Goal: Task Accomplishment & Management: Use online tool/utility

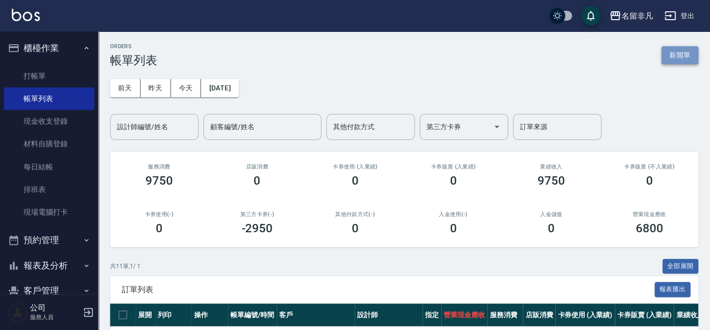
click at [674, 55] on button "新開單" at bounding box center [679, 55] width 37 height 18
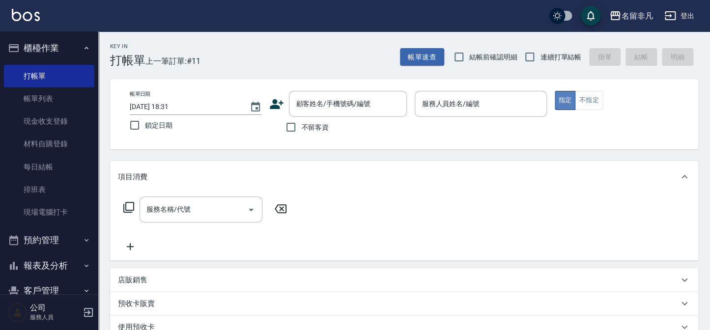
click at [563, 98] on button "指定" at bounding box center [564, 100] width 21 height 19
click at [462, 101] on div "服務人員姓名/編號 服務人員姓名/編號" at bounding box center [480, 104] width 132 height 26
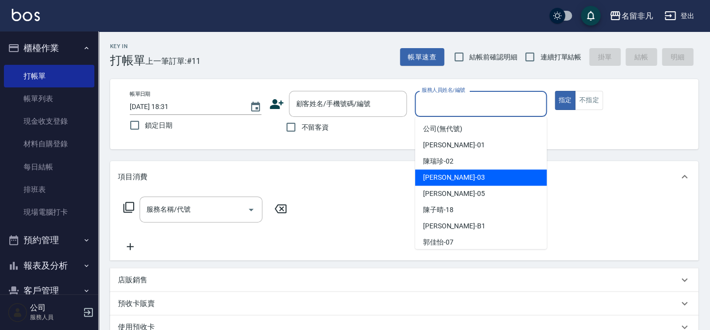
click at [471, 177] on div "[PERSON_NAME] -03" at bounding box center [481, 177] width 132 height 16
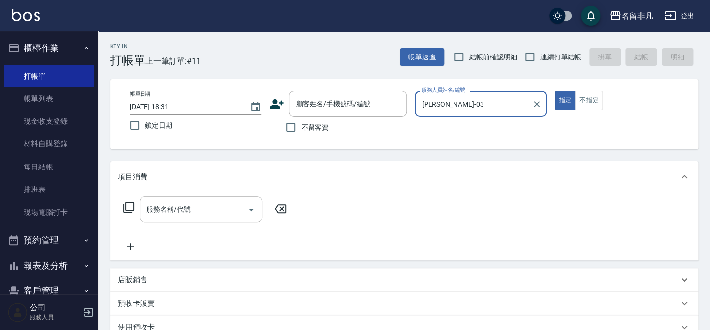
type input "[PERSON_NAME]-03"
click at [290, 128] on input "不留客資" at bounding box center [290, 127] width 21 height 21
checkbox input "true"
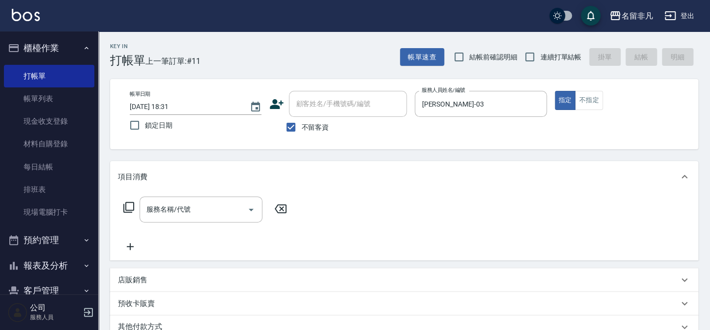
click at [129, 205] on icon at bounding box center [129, 207] width 12 height 12
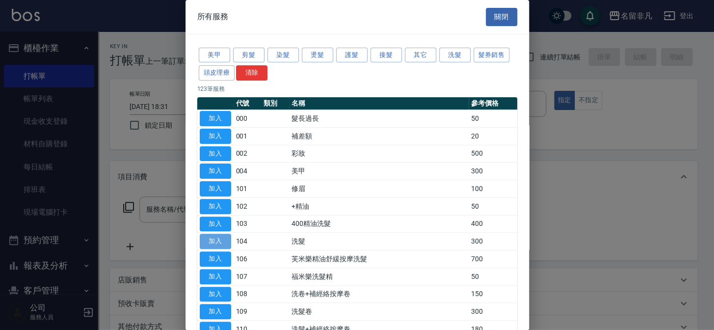
click at [213, 240] on button "加入" at bounding box center [215, 241] width 31 height 15
type input "洗髮(104)"
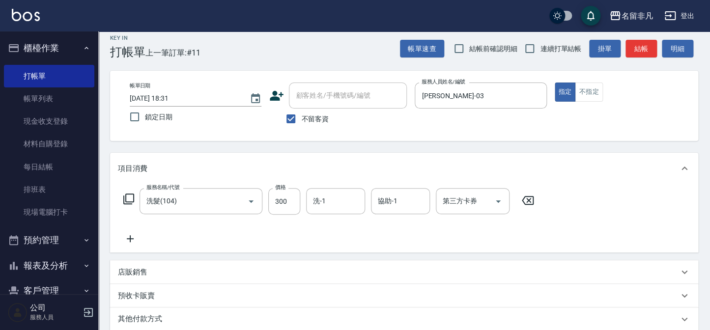
scroll to position [8, 0]
click at [566, 87] on button "指定" at bounding box center [564, 92] width 21 height 19
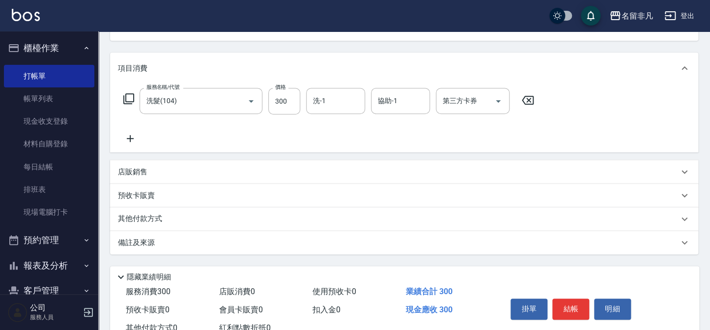
scroll to position [142, 0]
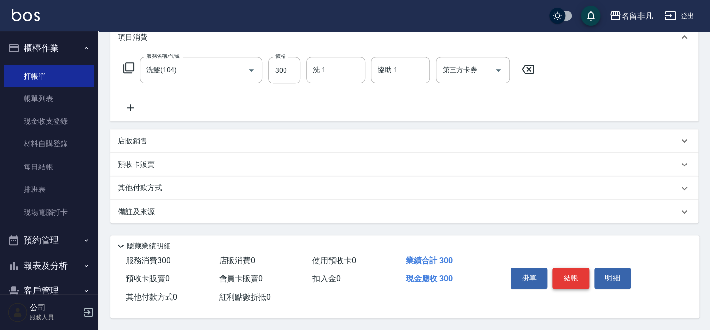
click at [574, 273] on button "結帳" at bounding box center [570, 278] width 37 height 21
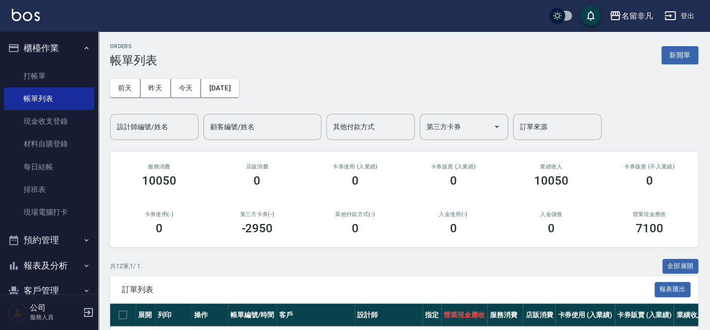
scroll to position [178, 0]
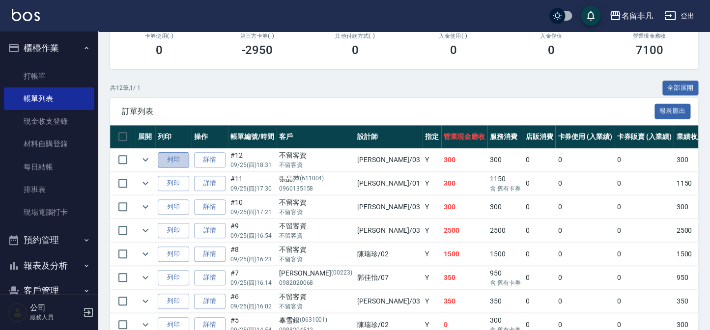
click at [179, 160] on button "列印" at bounding box center [173, 159] width 31 height 15
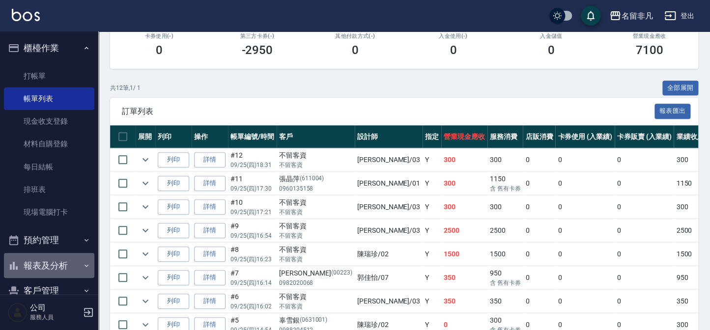
click at [56, 267] on button "報表及分析" at bounding box center [49, 266] width 90 height 26
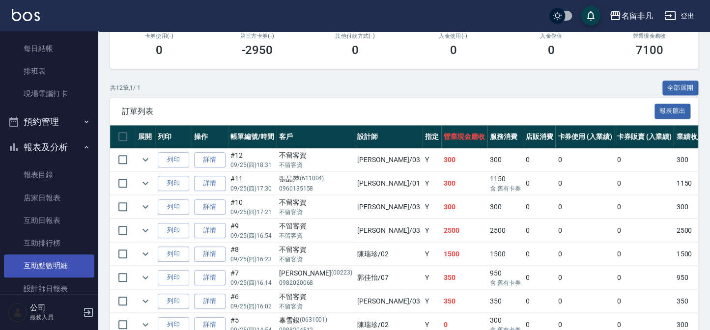
scroll to position [134, 0]
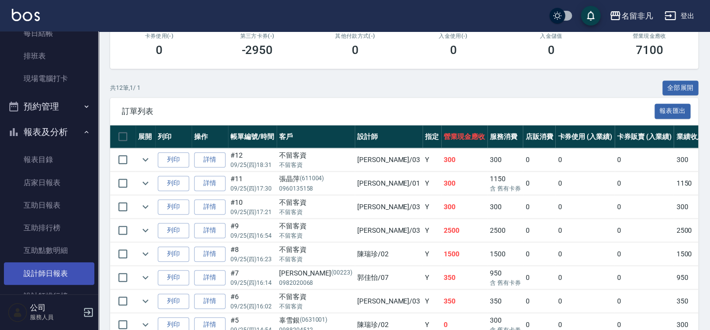
click at [54, 272] on link "設計師日報表" at bounding box center [49, 273] width 90 height 23
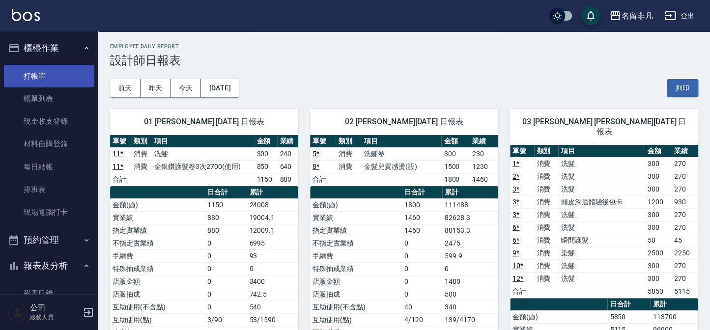
click at [60, 78] on link "打帳單" at bounding box center [49, 76] width 90 height 23
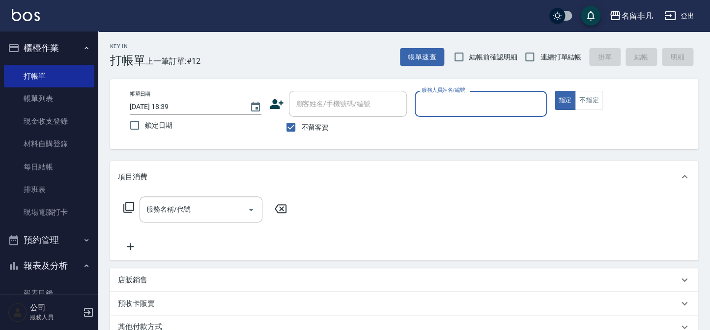
drag, startPoint x: 565, startPoint y: 99, endPoint x: 533, endPoint y: 121, distance: 38.8
click at [565, 99] on button "指定" at bounding box center [564, 100] width 21 height 19
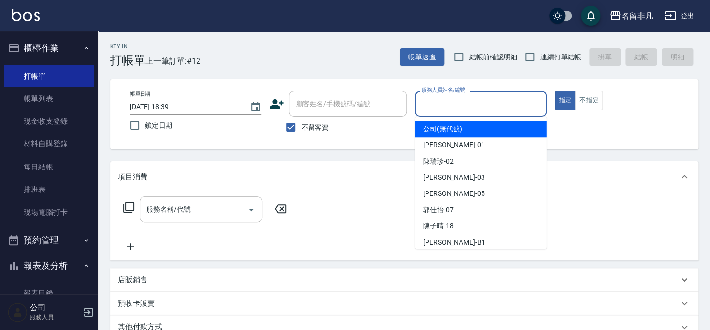
click at [511, 103] on input "服務人員姓名/編號" at bounding box center [480, 103] width 123 height 17
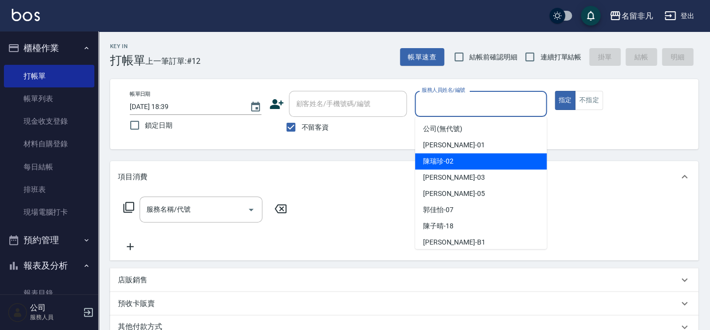
click at [446, 159] on span "[PERSON_NAME]-02" at bounding box center [438, 161] width 30 height 10
type input "[PERSON_NAME]-02"
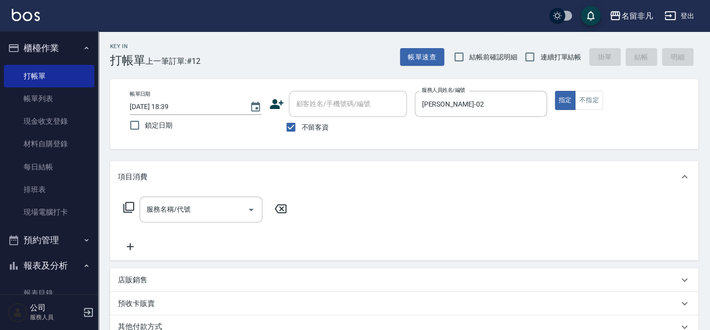
click at [127, 203] on icon at bounding box center [129, 207] width 12 height 12
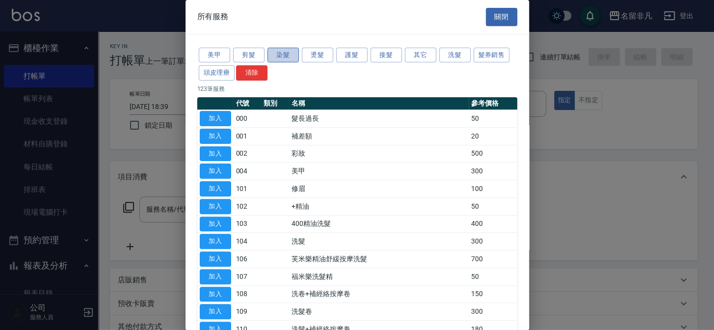
click at [275, 55] on button "染髮" at bounding box center [283, 55] width 31 height 15
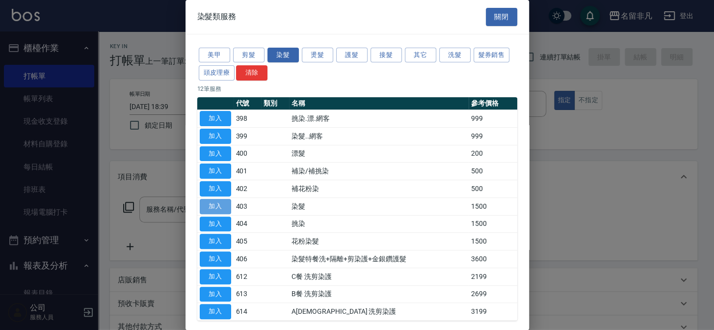
drag, startPoint x: 219, startPoint y: 203, endPoint x: 230, endPoint y: 215, distance: 16.7
click at [219, 203] on button "加入" at bounding box center [215, 206] width 31 height 15
type input "染髮(403)"
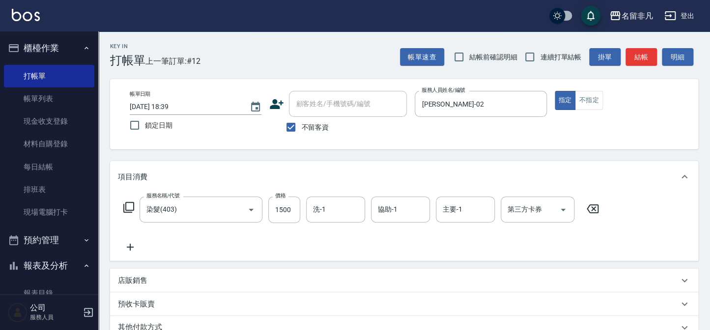
click at [129, 207] on icon at bounding box center [129, 207] width 12 height 12
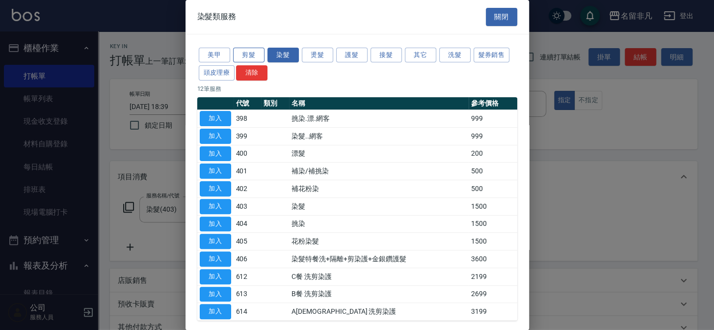
click at [256, 52] on button "剪髮" at bounding box center [248, 55] width 31 height 15
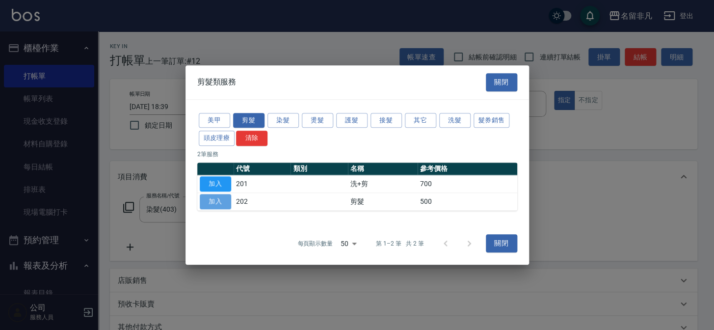
click at [216, 201] on button "加入" at bounding box center [215, 201] width 31 height 15
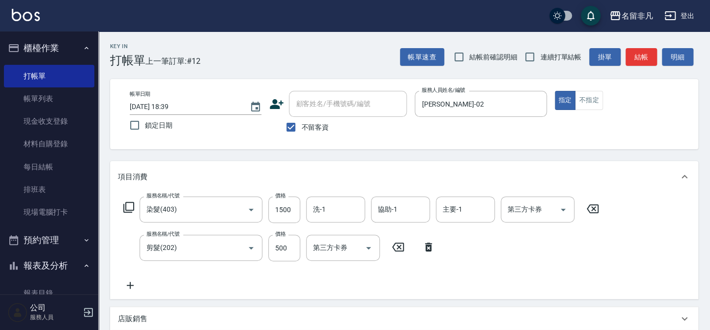
click at [124, 206] on icon at bounding box center [128, 207] width 11 height 11
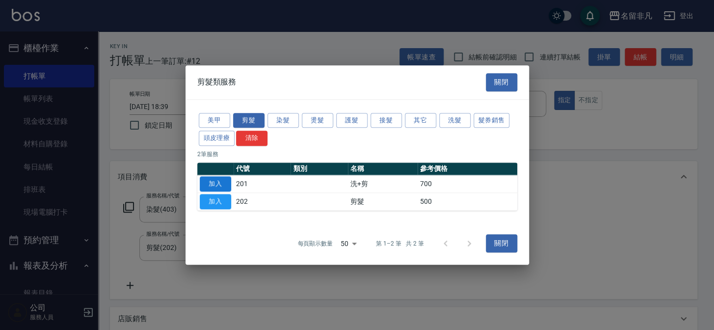
click at [210, 181] on button "加入" at bounding box center [215, 183] width 31 height 15
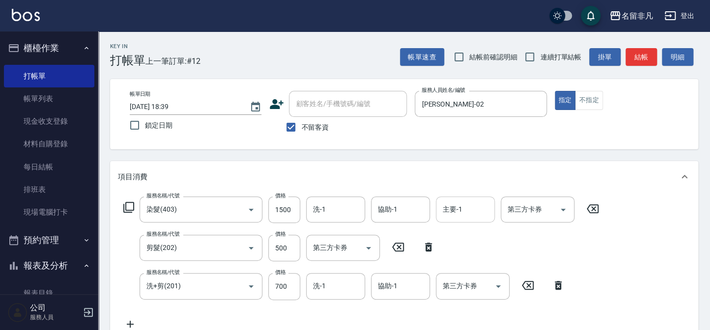
click at [468, 206] on input "主要-1" at bounding box center [465, 209] width 50 height 17
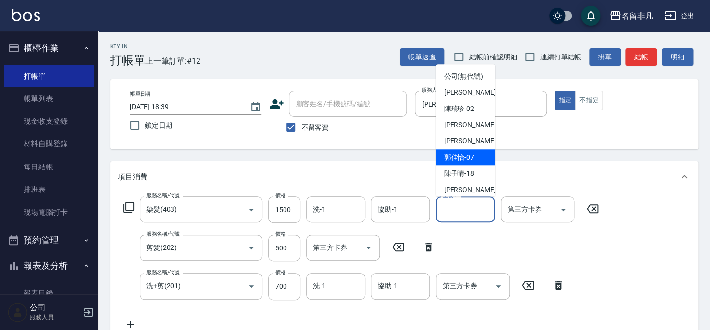
click at [460, 163] on span "[PERSON_NAME]-07" at bounding box center [458, 157] width 30 height 10
type input "[PERSON_NAME]-07"
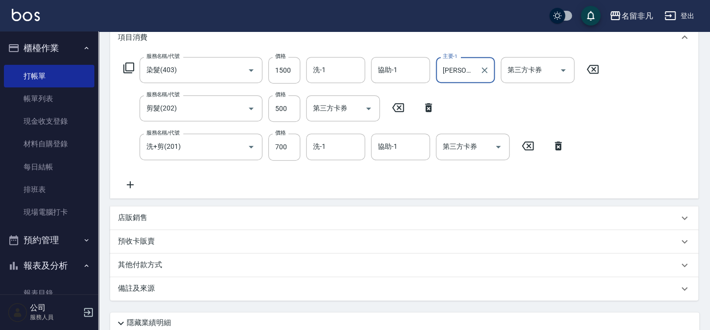
scroll to position [129, 0]
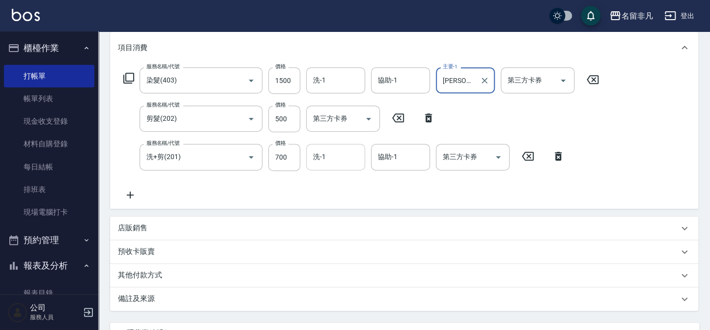
click at [334, 150] on input "洗-1" at bounding box center [335, 156] width 50 height 17
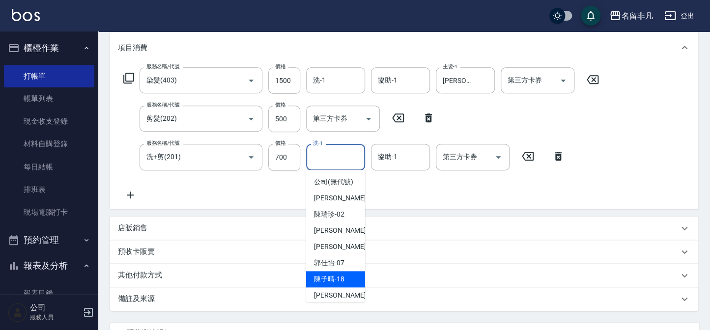
click at [344, 284] on span "[PERSON_NAME]-18" at bounding box center [329, 279] width 30 height 10
type input "[PERSON_NAME]-18"
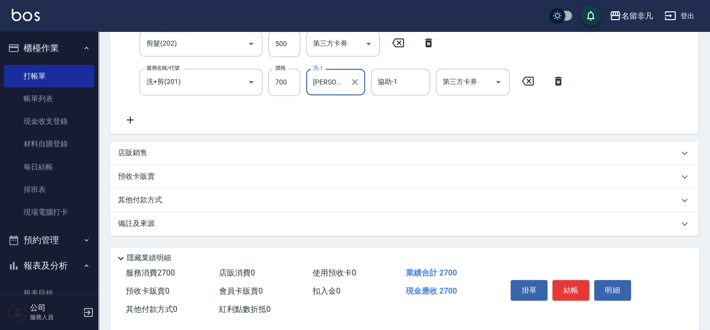
scroll to position [219, 0]
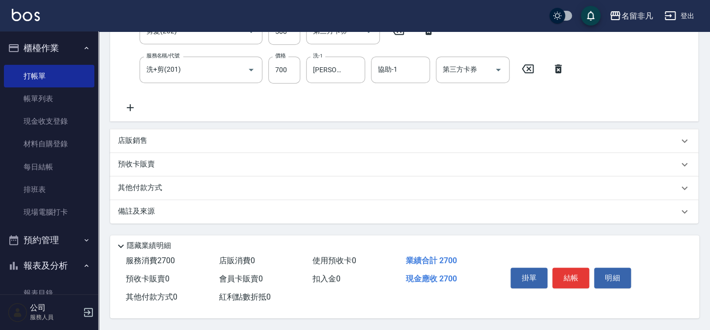
click at [184, 184] on div "其他付款方式" at bounding box center [398, 188] width 560 height 11
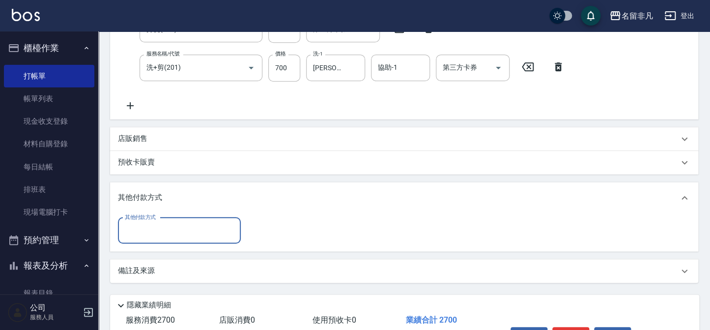
scroll to position [0, 0]
click at [240, 196] on div "其他付款方式" at bounding box center [398, 197] width 560 height 11
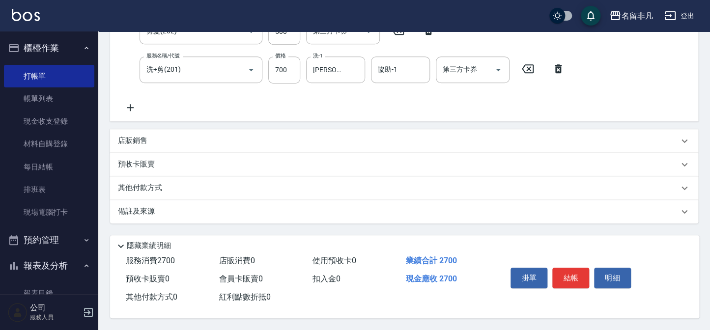
click at [142, 186] on p "其他付款方式" at bounding box center [142, 188] width 49 height 11
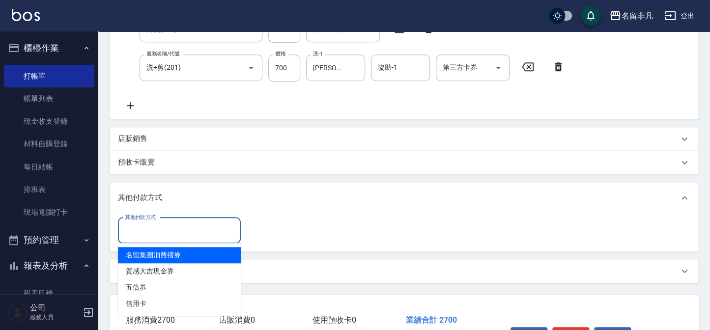
click at [156, 226] on input "其他付款方式" at bounding box center [179, 230] width 114 height 17
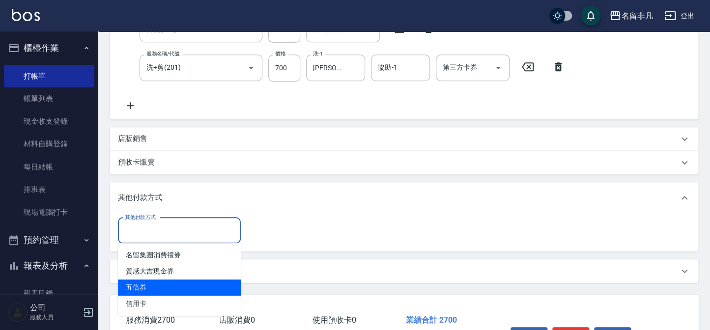
scroll to position [263, 0]
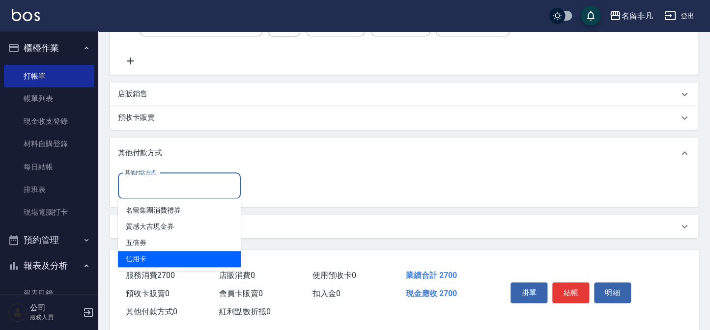
click at [151, 264] on span "信用卡" at bounding box center [179, 259] width 123 height 16
type input "信用卡"
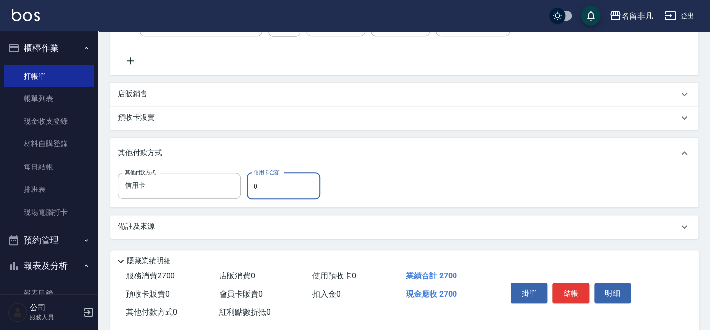
click at [277, 187] on input "0" at bounding box center [284, 186] width 74 height 27
click at [256, 184] on input "2270" at bounding box center [284, 186] width 74 height 27
click at [266, 187] on input "270" at bounding box center [284, 186] width 74 height 27
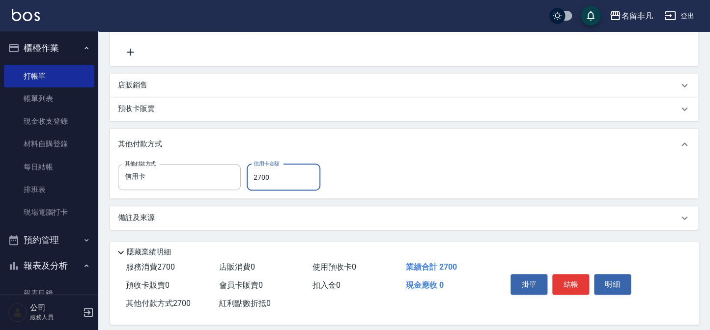
scroll to position [280, 0]
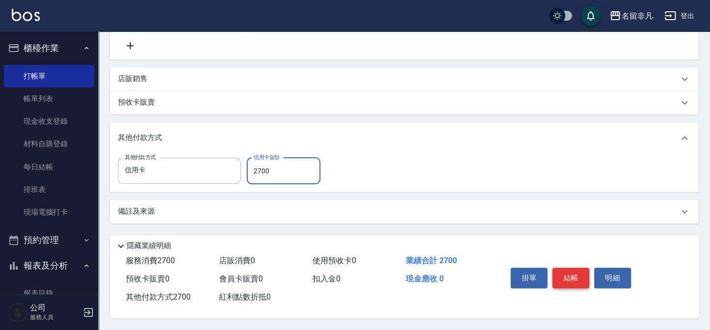
type input "2700"
click at [561, 270] on button "結帳" at bounding box center [570, 278] width 37 height 21
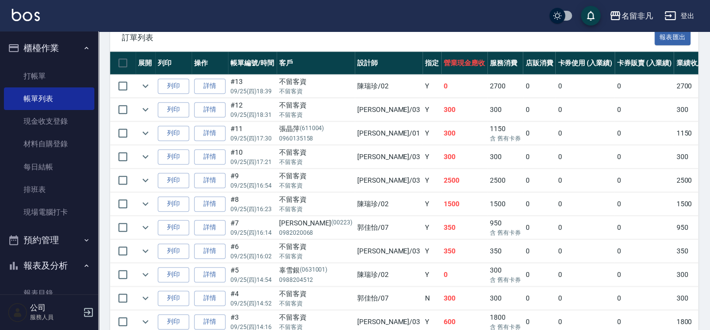
scroll to position [268, 0]
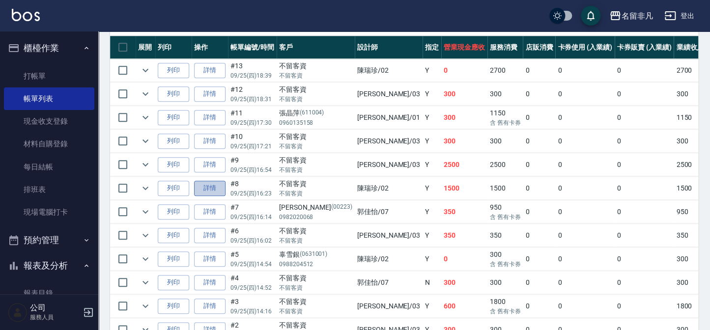
click at [209, 188] on link "詳情" at bounding box center [209, 188] width 31 height 15
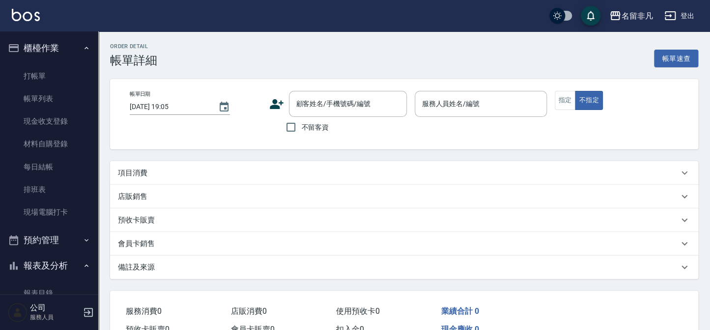
type input "[DATE] 16:23"
checkbox input "true"
type input "[PERSON_NAME]-02"
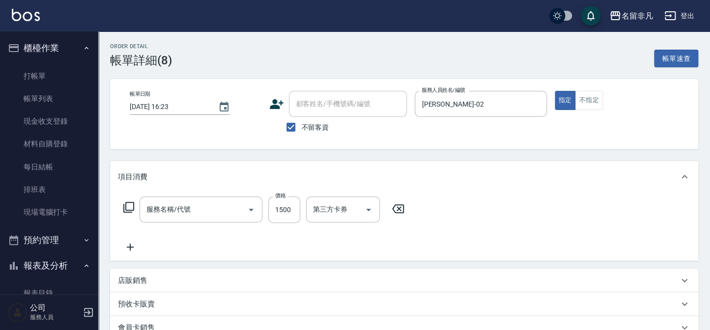
type input "金髮兒質感燙(設)(304)"
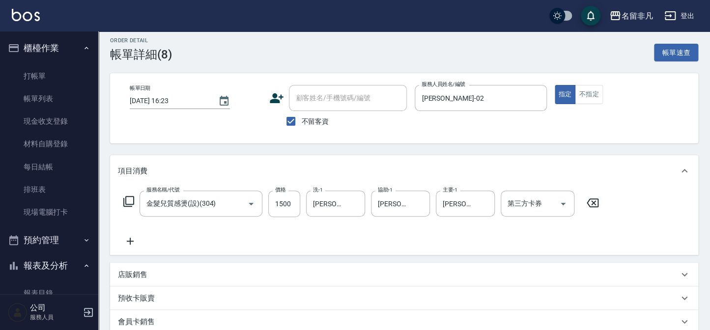
scroll to position [44, 0]
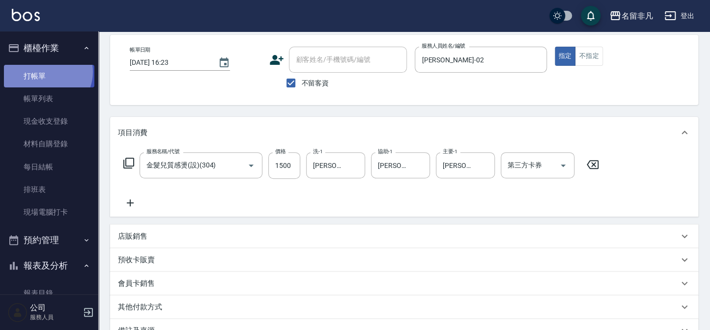
click at [46, 72] on link "打帳單" at bounding box center [49, 76] width 90 height 23
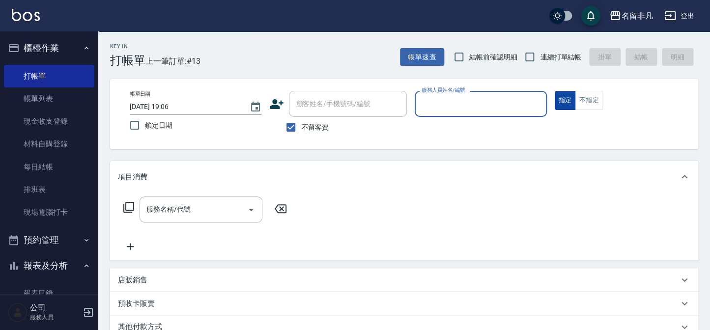
click at [562, 98] on button "指定" at bounding box center [564, 100] width 21 height 19
click at [560, 94] on button "指定" at bounding box center [564, 100] width 21 height 19
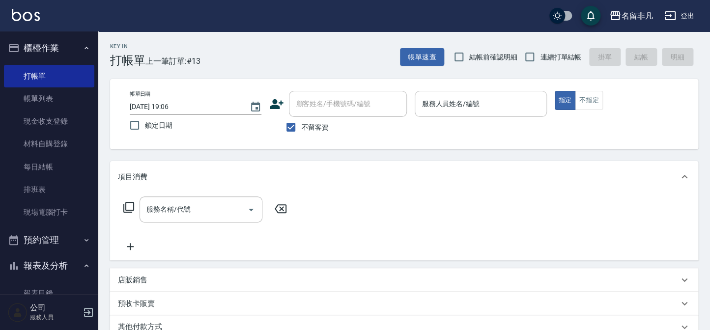
click at [483, 101] on input "服務人員姓名/編號" at bounding box center [480, 103] width 123 height 17
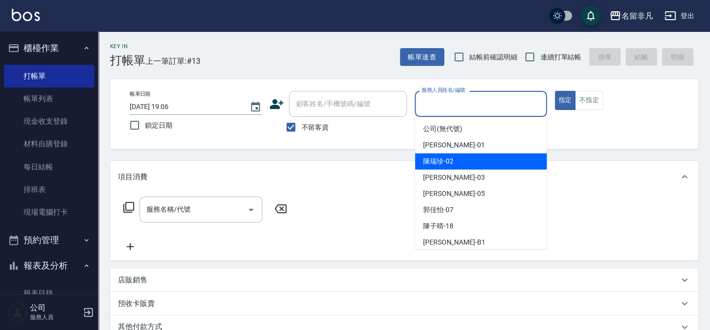
click at [454, 159] on div "[PERSON_NAME]-02" at bounding box center [481, 161] width 132 height 16
type input "[PERSON_NAME]-02"
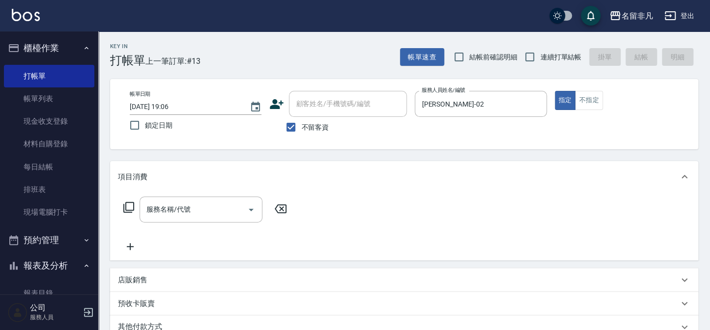
click at [130, 204] on icon at bounding box center [129, 207] width 12 height 12
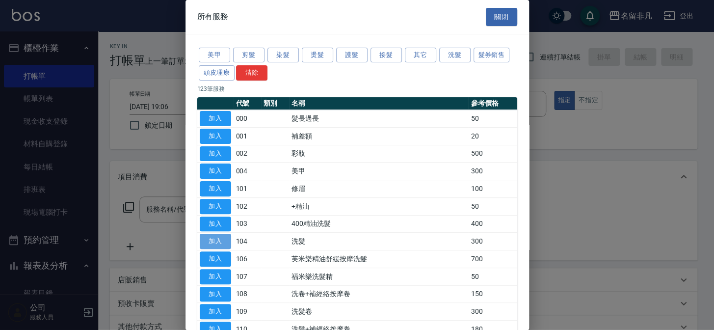
click at [219, 240] on button "加入" at bounding box center [215, 241] width 31 height 15
type input "洗髮(104)"
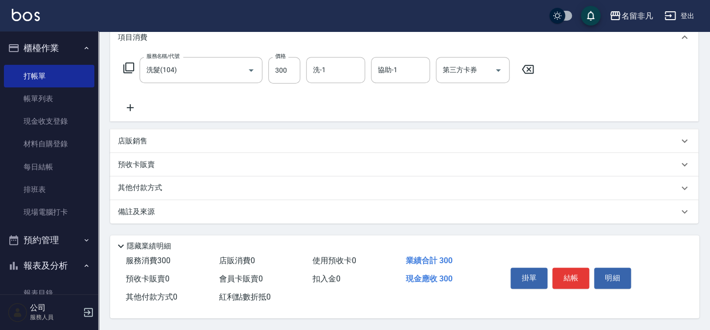
scroll to position [142, 0]
click at [563, 275] on button "結帳" at bounding box center [570, 278] width 37 height 21
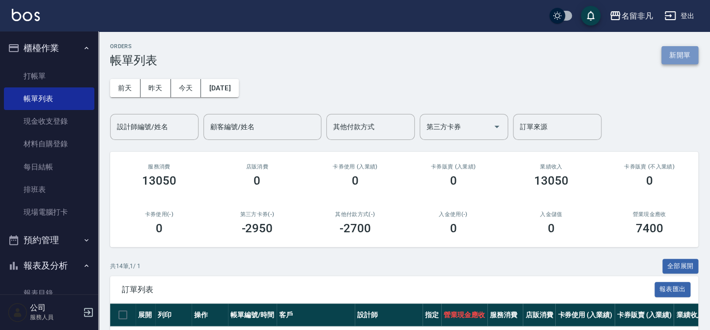
click at [694, 46] on button "新開單" at bounding box center [679, 55] width 37 height 18
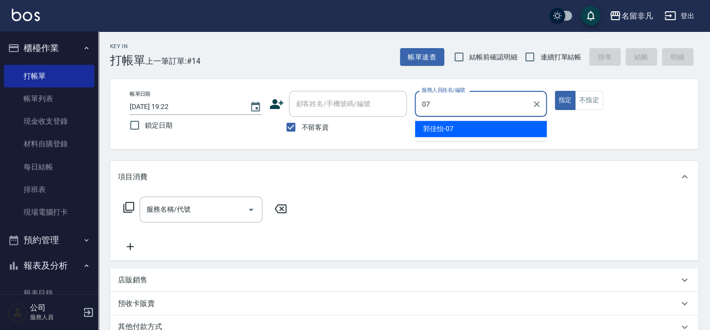
type input "[PERSON_NAME]-07"
type button "true"
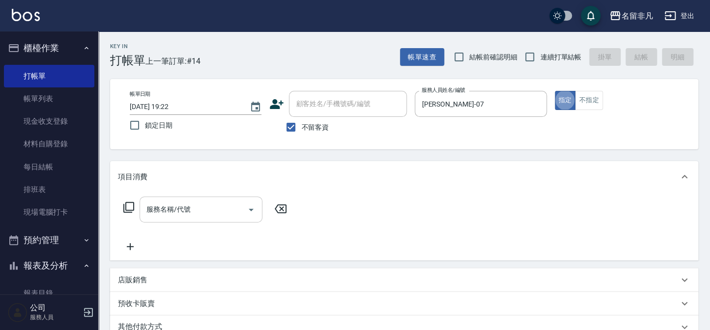
click at [232, 209] on input "服務名稱/代號" at bounding box center [193, 209] width 99 height 17
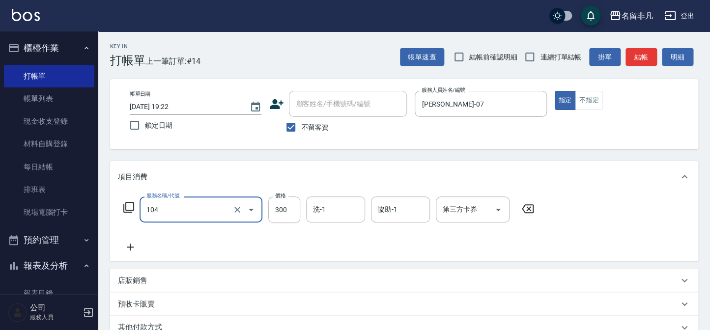
type input "洗髮(104)"
click at [129, 251] on icon at bounding box center [130, 247] width 25 height 12
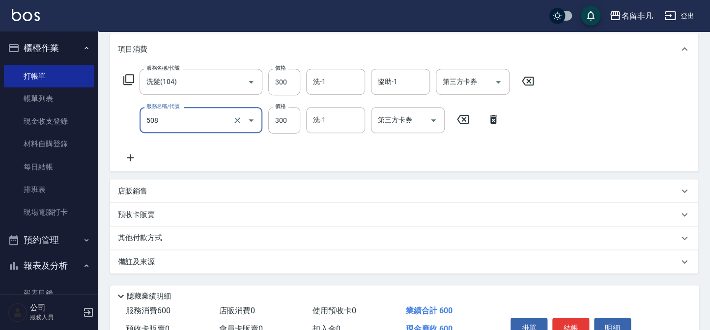
scroll to position [134, 0]
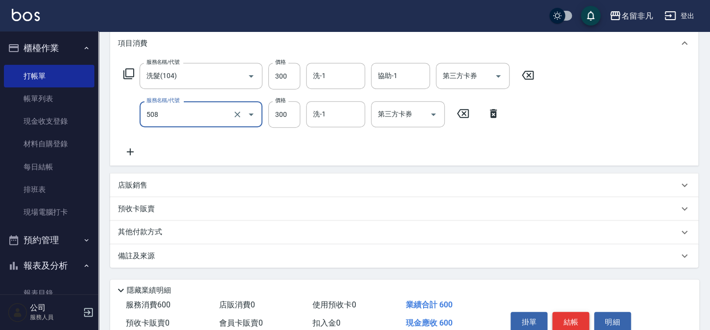
type input "自備護髮(508)"
click at [561, 318] on button "結帳" at bounding box center [570, 322] width 37 height 21
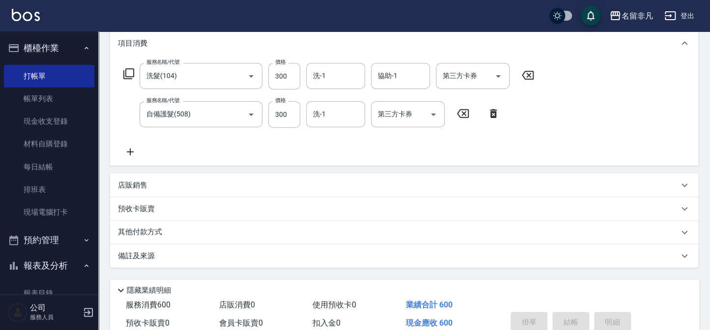
scroll to position [161, 0]
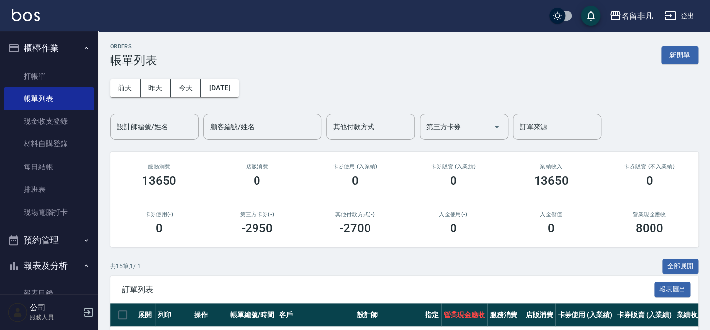
scroll to position [44, 0]
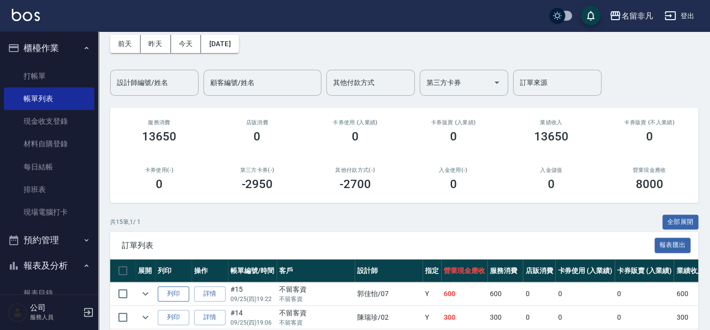
click at [186, 291] on button "列印" at bounding box center [173, 293] width 31 height 15
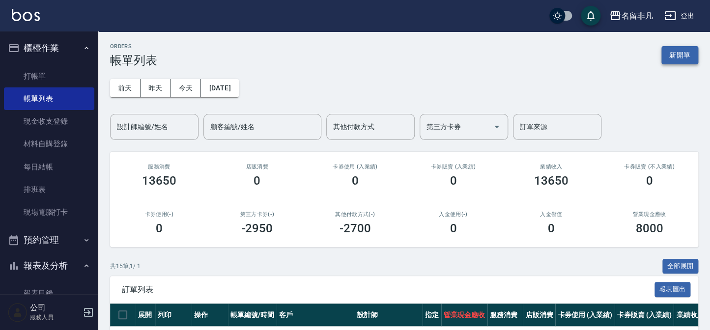
click at [683, 49] on button "新開單" at bounding box center [679, 55] width 37 height 18
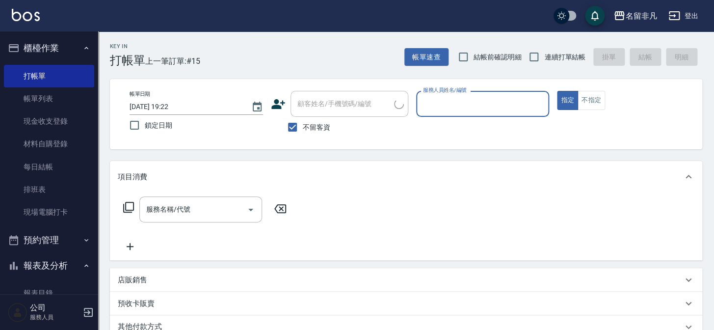
click at [305, 131] on span "不留客資" at bounding box center [316, 127] width 27 height 10
click at [303, 131] on input "不留客資" at bounding box center [292, 127] width 21 height 21
checkbox input "false"
click at [327, 104] on div "顧客姓名/手機號碼/編號 顧客姓名/手機號碼/編號" at bounding box center [350, 104] width 118 height 26
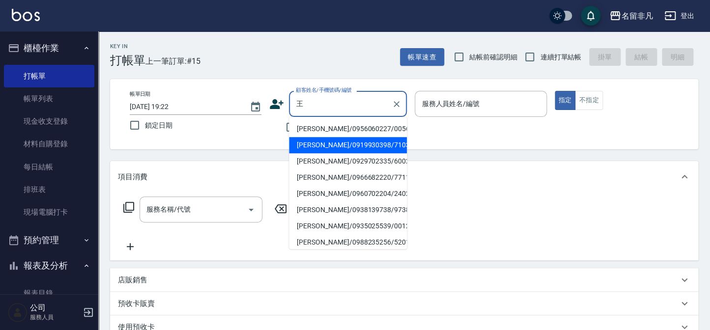
click at [326, 145] on li "[PERSON_NAME]/0919930398/710312" at bounding box center [348, 145] width 118 height 16
type input "[PERSON_NAME]/0919930398/710312"
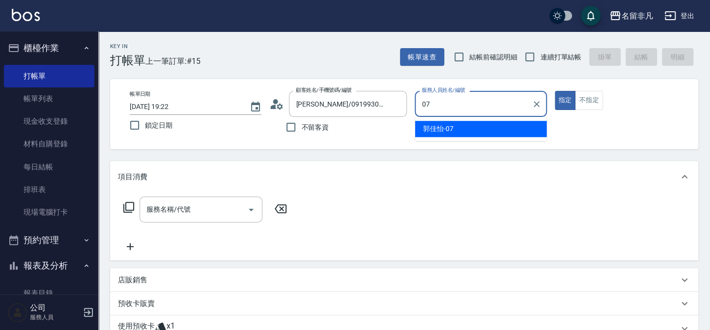
type input "[PERSON_NAME]-07"
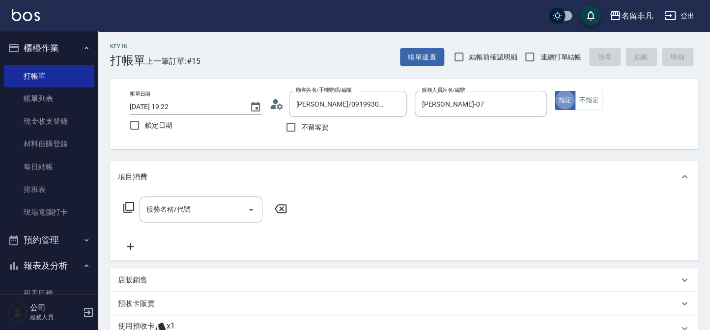
type button "true"
click at [169, 210] on div "服務名稱/代號 服務名稱/代號" at bounding box center [200, 209] width 123 height 26
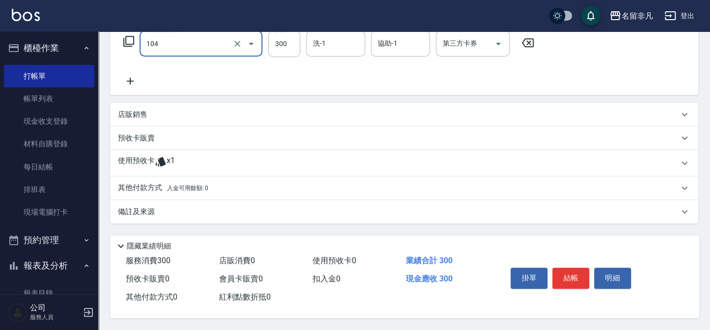
scroll to position [168, 0]
click at [345, 48] on input "洗-1" at bounding box center [335, 43] width 50 height 17
type input "洗髮(104)"
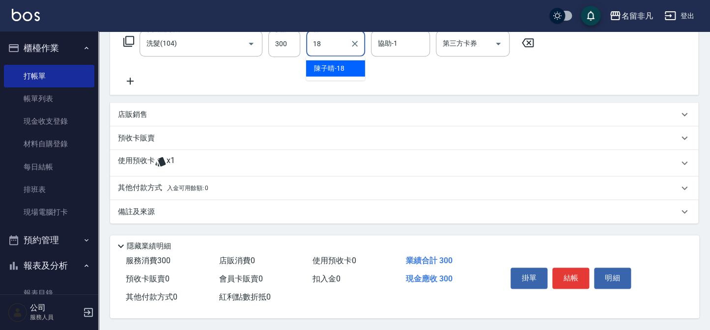
type input "[PERSON_NAME]-18"
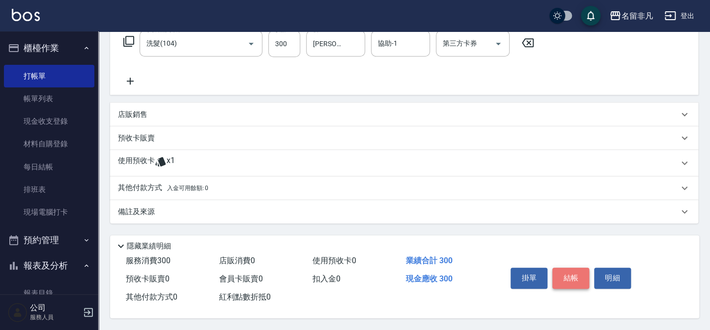
click at [567, 272] on button "結帳" at bounding box center [570, 278] width 37 height 21
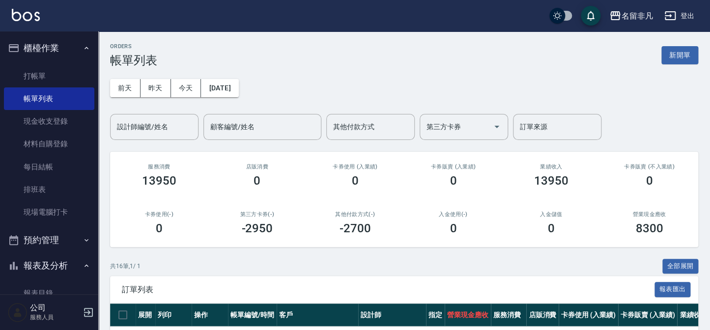
scroll to position [223, 0]
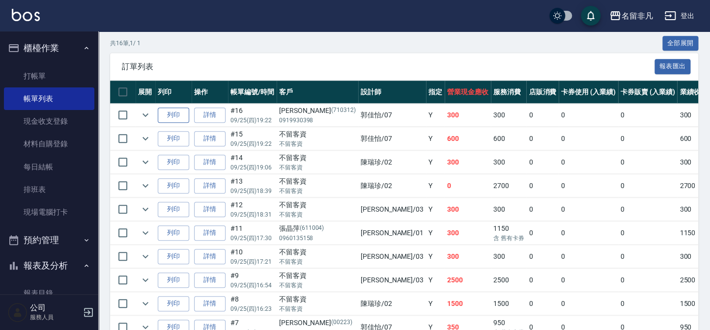
click at [179, 115] on button "列印" at bounding box center [173, 115] width 31 height 15
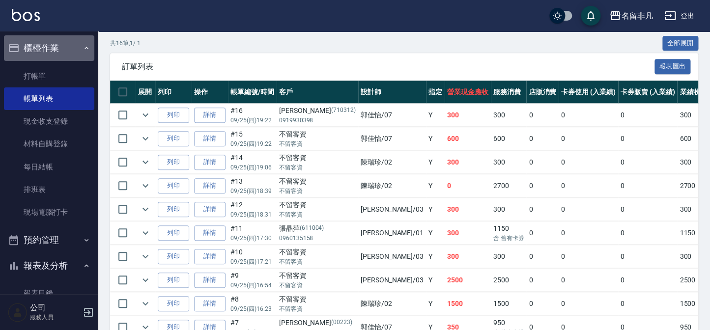
click at [73, 54] on button "櫃檯作業" at bounding box center [49, 48] width 90 height 26
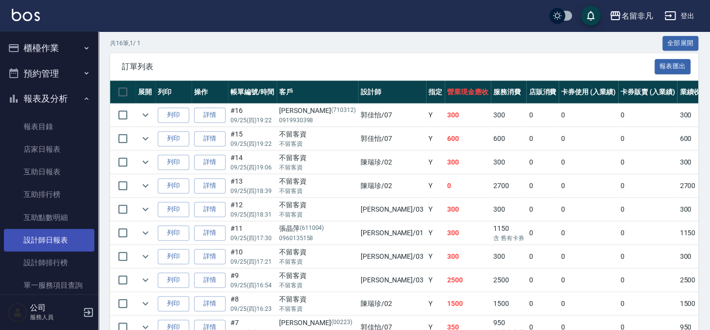
click at [69, 248] on link "設計師日報表" at bounding box center [49, 240] width 90 height 23
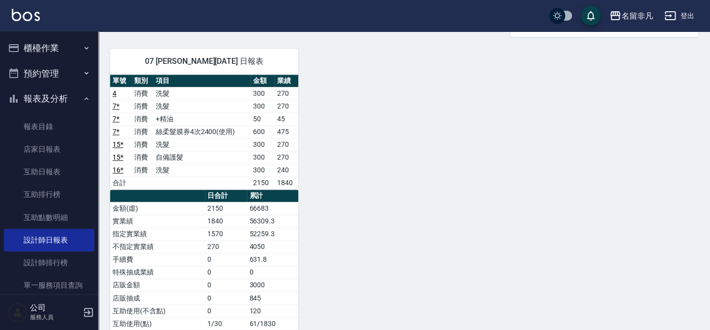
scroll to position [491, 0]
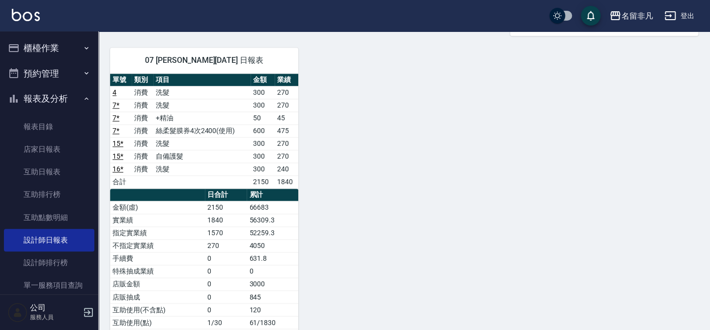
click at [46, 95] on button "報表及分析" at bounding box center [49, 99] width 90 height 26
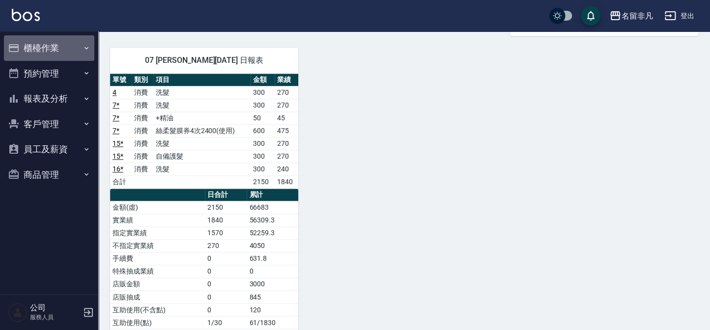
click at [41, 51] on button "櫃檯作業" at bounding box center [49, 48] width 90 height 26
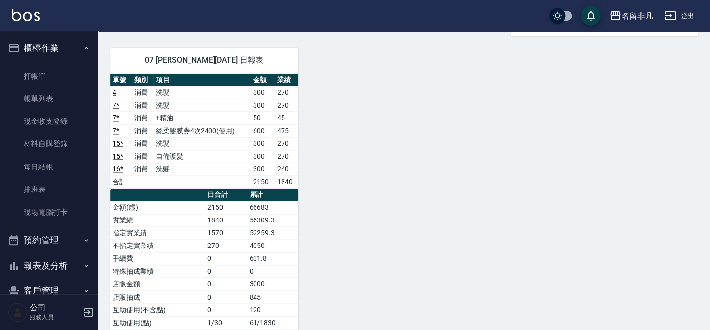
click at [41, 64] on ul "打帳單 帳單列表 現金收支登錄 材料自購登錄 每日結帳 排班表 現場電腦打卡" at bounding box center [49, 144] width 90 height 167
click at [42, 77] on link "打帳單" at bounding box center [49, 76] width 90 height 23
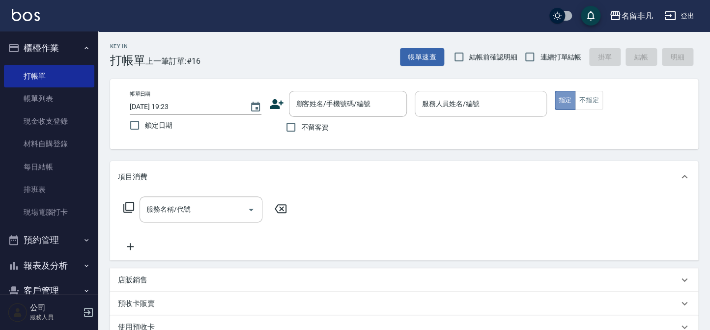
drag, startPoint x: 564, startPoint y: 95, endPoint x: 438, endPoint y: 96, distance: 126.2
click at [562, 95] on button "指定" at bounding box center [564, 100] width 21 height 19
click at [451, 101] on div "服務人員姓名/編號 服務人員姓名/編號" at bounding box center [480, 104] width 132 height 26
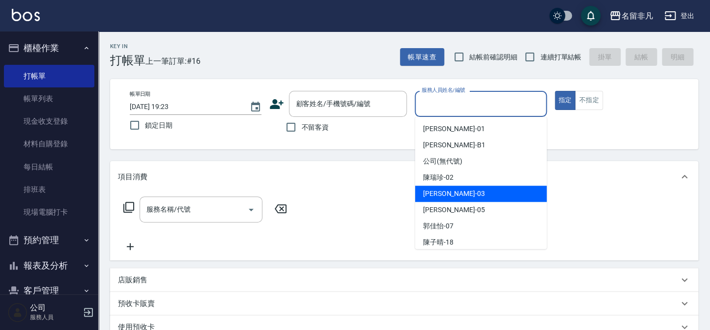
click at [467, 192] on div "[PERSON_NAME] -03" at bounding box center [481, 194] width 132 height 16
type input "[PERSON_NAME]-03"
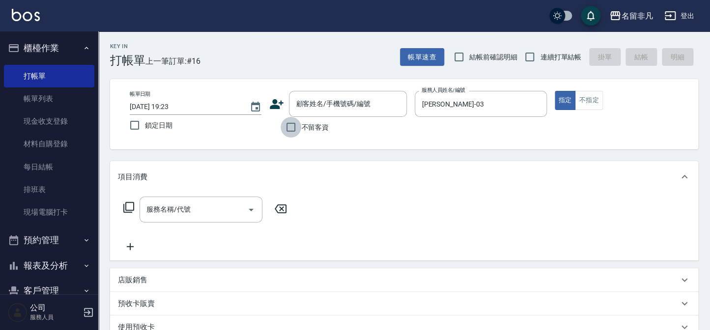
click at [287, 127] on input "不留客資" at bounding box center [290, 127] width 21 height 21
checkbox input "true"
click at [127, 206] on icon at bounding box center [129, 207] width 12 height 12
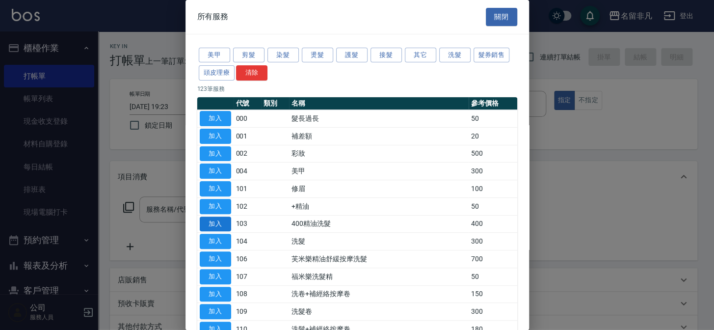
click at [206, 220] on button "加入" at bounding box center [215, 224] width 31 height 15
type input "400精油洗髮(103)"
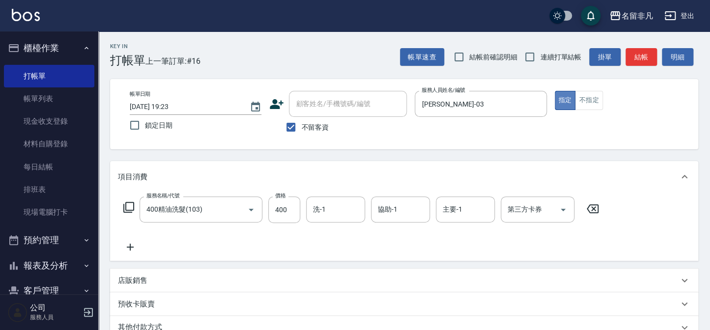
click at [563, 97] on button "指定" at bounding box center [564, 100] width 21 height 19
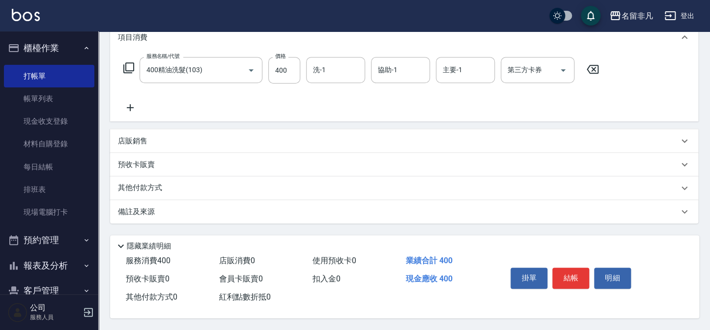
scroll to position [142, 0]
click at [572, 273] on button "結帳" at bounding box center [570, 278] width 37 height 21
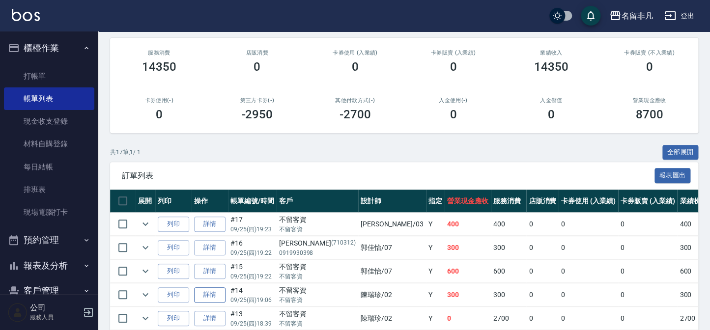
scroll to position [178, 0]
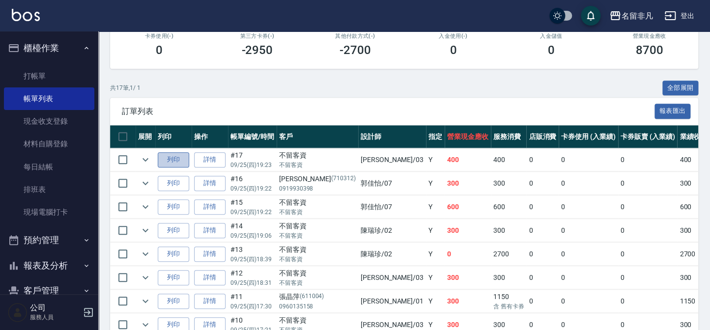
click at [174, 158] on button "列印" at bounding box center [173, 159] width 31 height 15
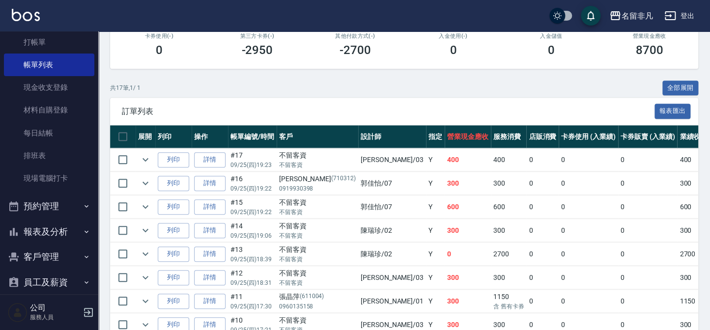
scroll to position [71, 0]
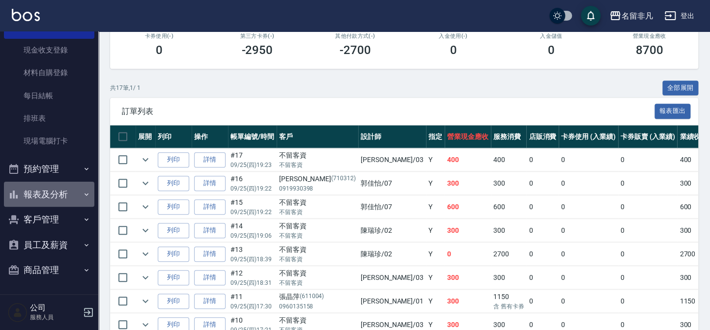
click at [56, 192] on button "報表及分析" at bounding box center [49, 195] width 90 height 26
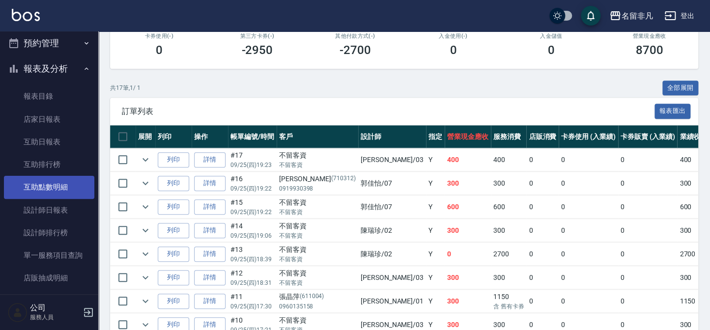
scroll to position [205, 0]
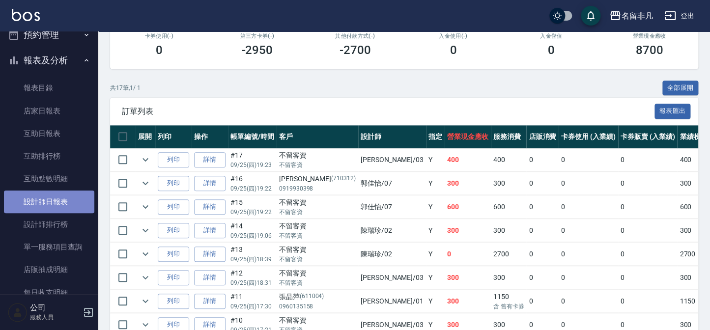
click at [65, 197] on link "設計師日報表" at bounding box center [49, 202] width 90 height 23
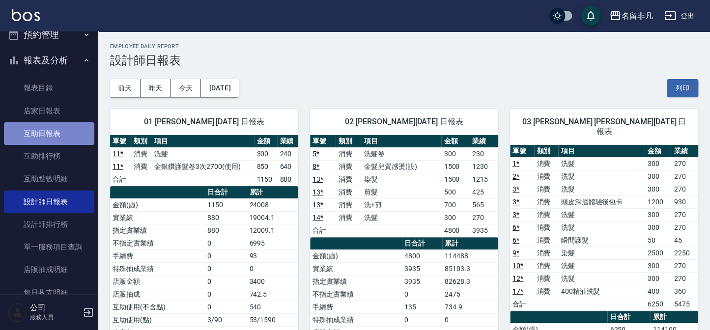
click at [56, 129] on link "互助日報表" at bounding box center [49, 133] width 90 height 23
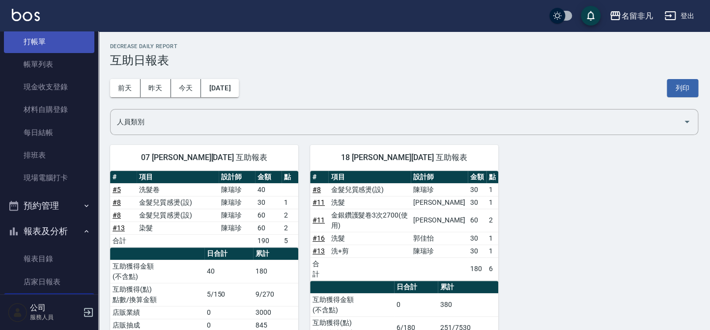
scroll to position [27, 0]
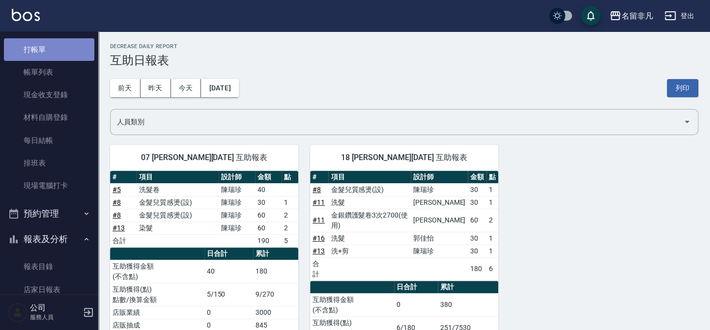
click at [56, 46] on link "打帳單" at bounding box center [49, 49] width 90 height 23
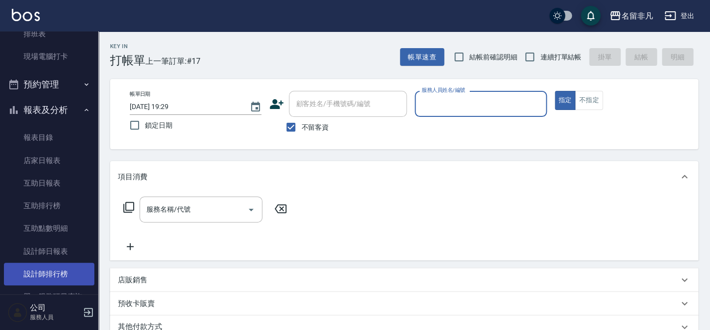
scroll to position [161, 0]
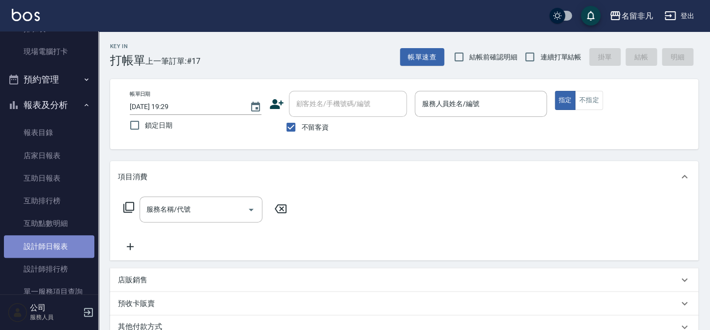
click at [61, 247] on link "設計師日報表" at bounding box center [49, 246] width 90 height 23
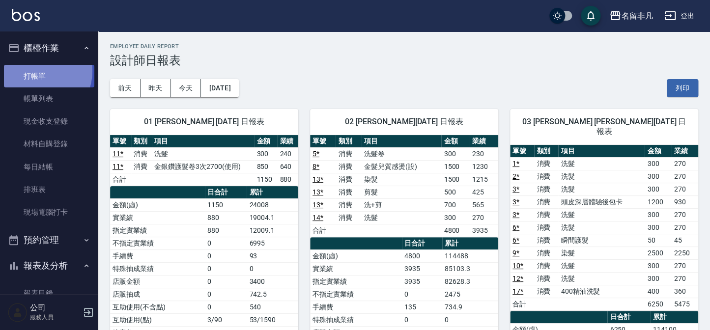
click at [37, 71] on link "打帳單" at bounding box center [49, 76] width 90 height 23
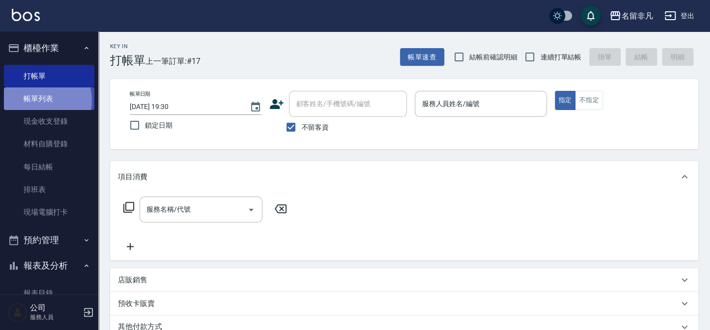
click at [39, 101] on link "帳單列表" at bounding box center [49, 98] width 90 height 23
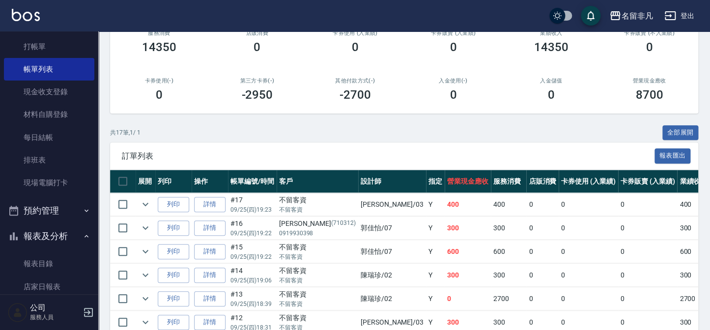
scroll to position [44, 0]
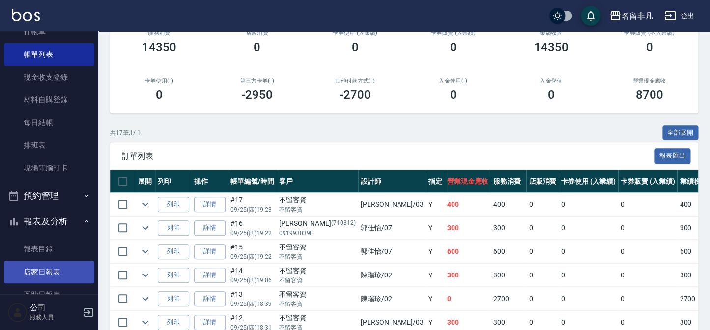
click at [33, 269] on link "店家日報表" at bounding box center [49, 272] width 90 height 23
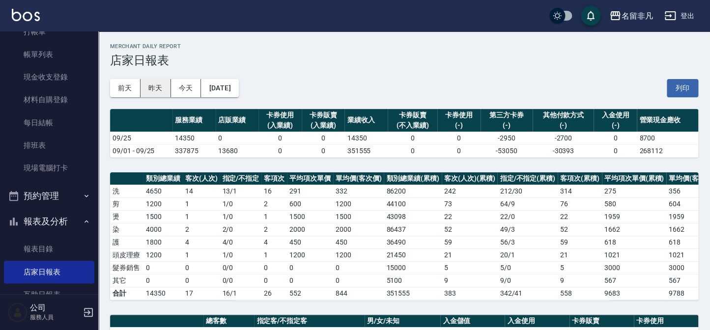
click at [155, 88] on button "昨天" at bounding box center [155, 88] width 30 height 18
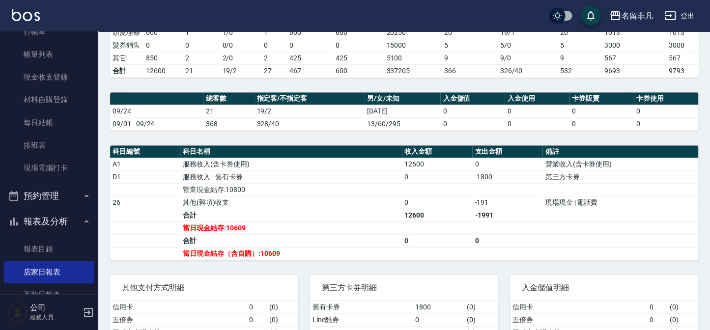
scroll to position [223, 0]
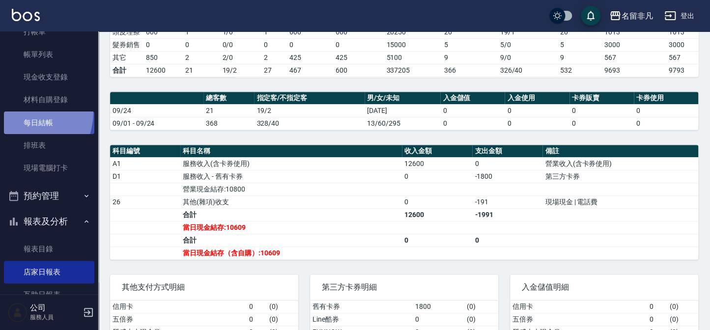
click at [15, 111] on link "每日結帳" at bounding box center [49, 122] width 90 height 23
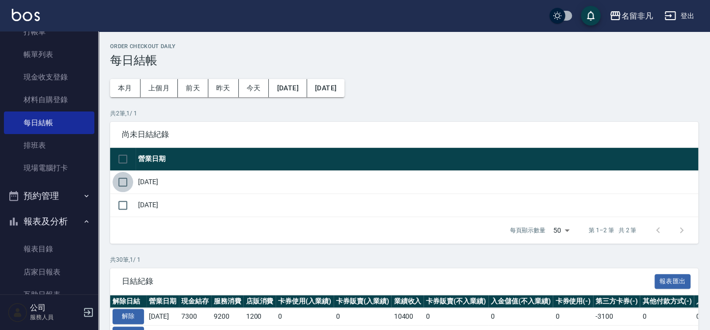
click at [116, 180] on input "checkbox" at bounding box center [122, 182] width 21 height 21
checkbox input "true"
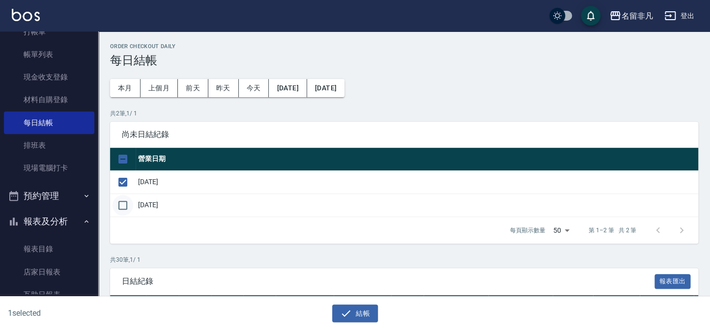
click at [117, 203] on input "checkbox" at bounding box center [122, 205] width 21 height 21
checkbox input "true"
click at [348, 317] on icon "button" at bounding box center [346, 313] width 12 height 12
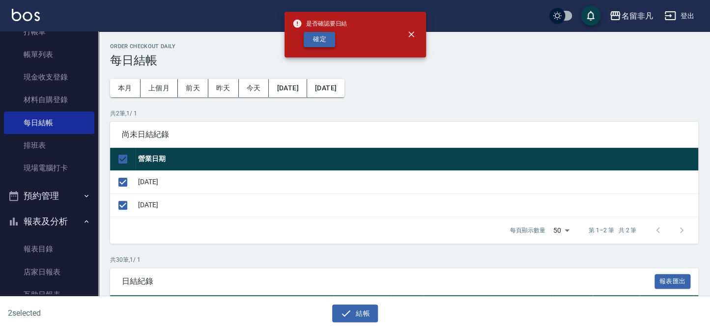
click at [314, 45] on button "確定" at bounding box center [318, 39] width 31 height 15
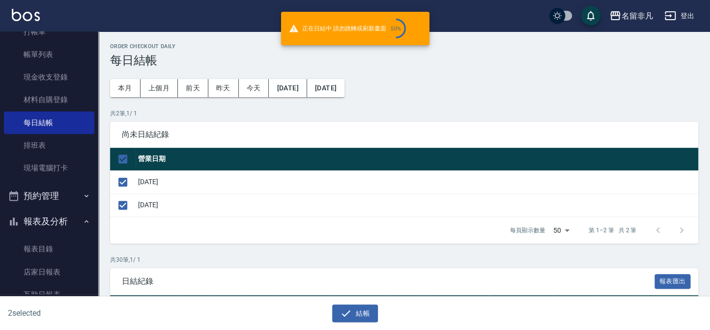
checkbox input "false"
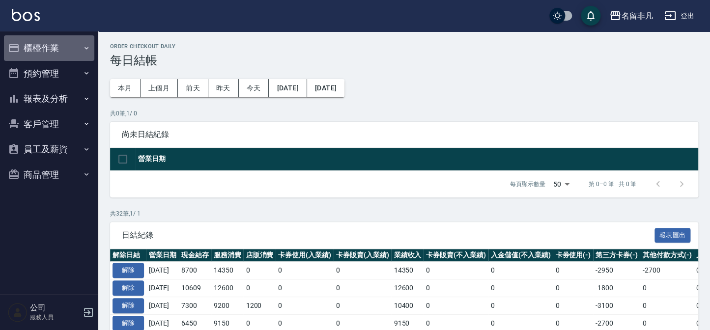
click at [48, 48] on button "櫃檯作業" at bounding box center [49, 48] width 90 height 26
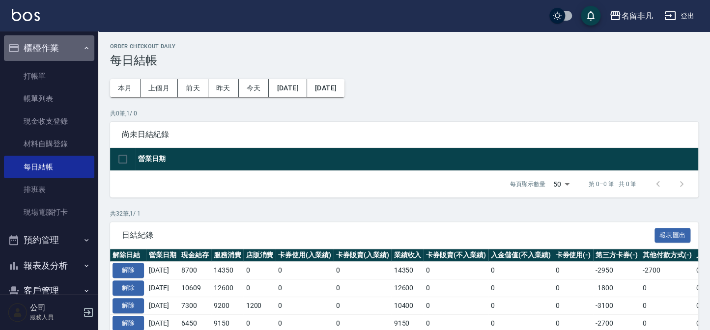
click at [54, 52] on button "櫃檯作業" at bounding box center [49, 48] width 90 height 26
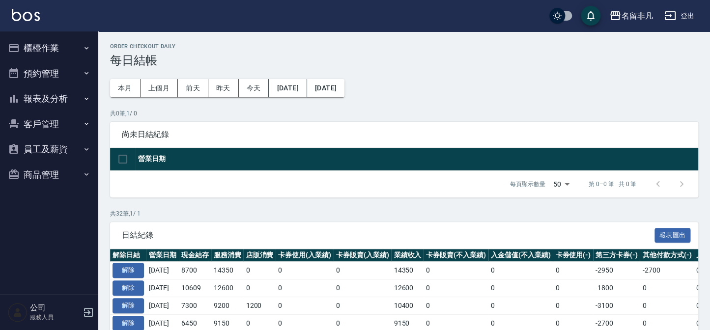
click at [55, 95] on button "報表及分析" at bounding box center [49, 99] width 90 height 26
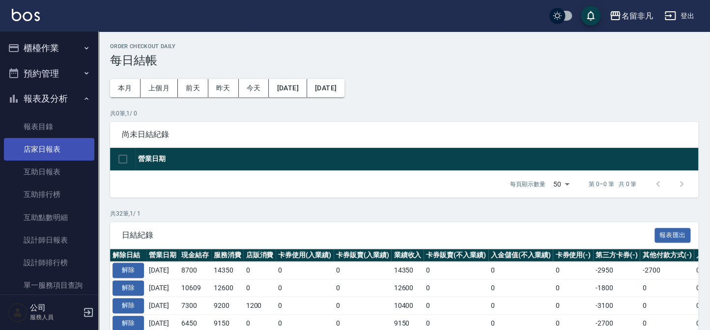
click at [54, 148] on link "店家日報表" at bounding box center [49, 149] width 90 height 23
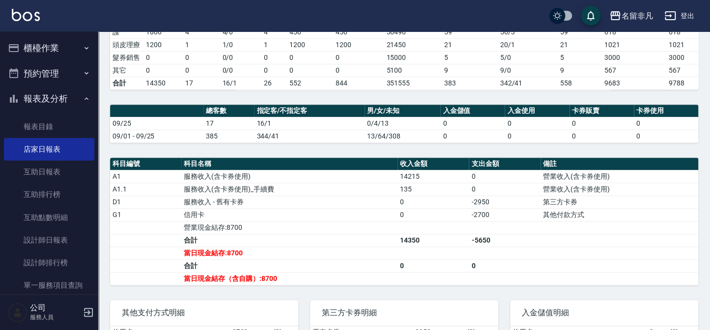
scroll to position [223, 0]
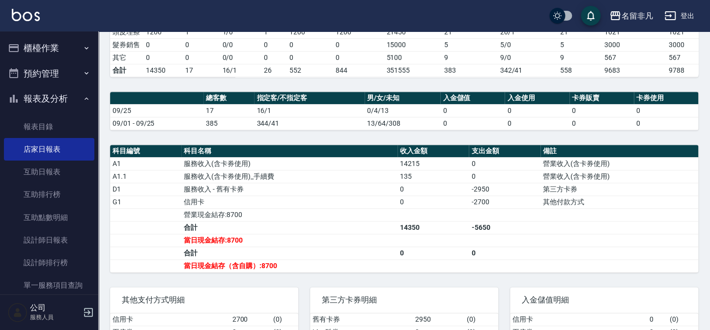
click at [15, 93] on icon "button" at bounding box center [14, 99] width 12 height 12
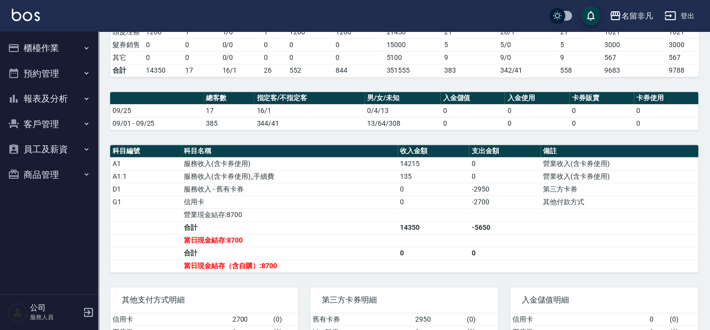
click at [53, 100] on button "報表及分析" at bounding box center [49, 99] width 90 height 26
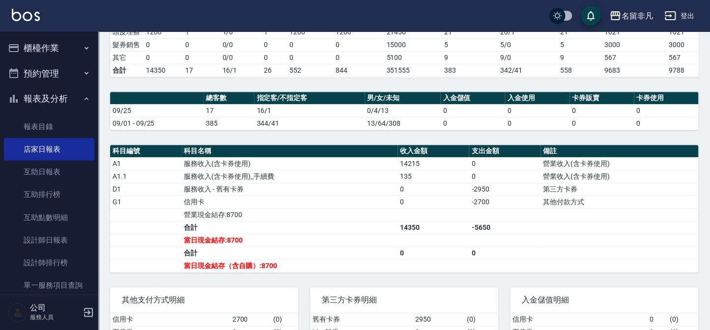
click at [41, 103] on button "報表及分析" at bounding box center [49, 99] width 90 height 26
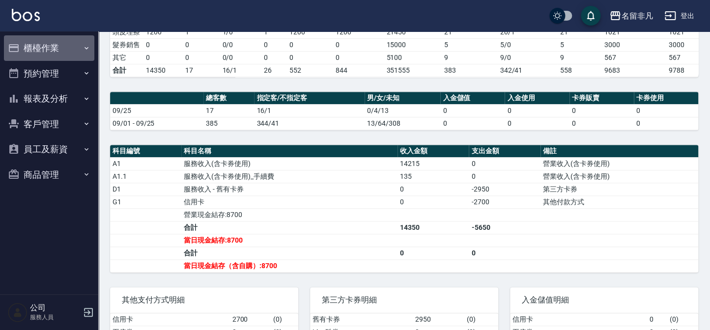
click at [39, 54] on button "櫃檯作業" at bounding box center [49, 48] width 90 height 26
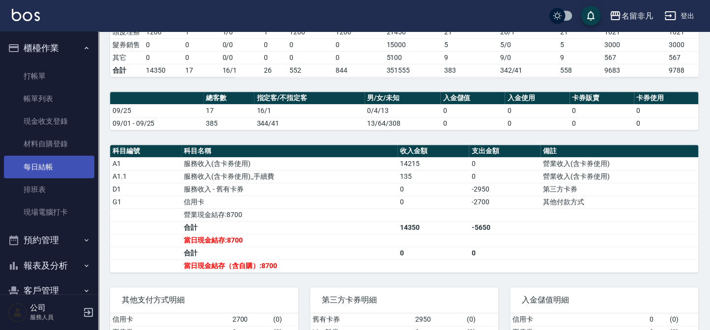
click at [60, 168] on link "每日結帳" at bounding box center [49, 167] width 90 height 23
